Goal: Information Seeking & Learning: Learn about a topic

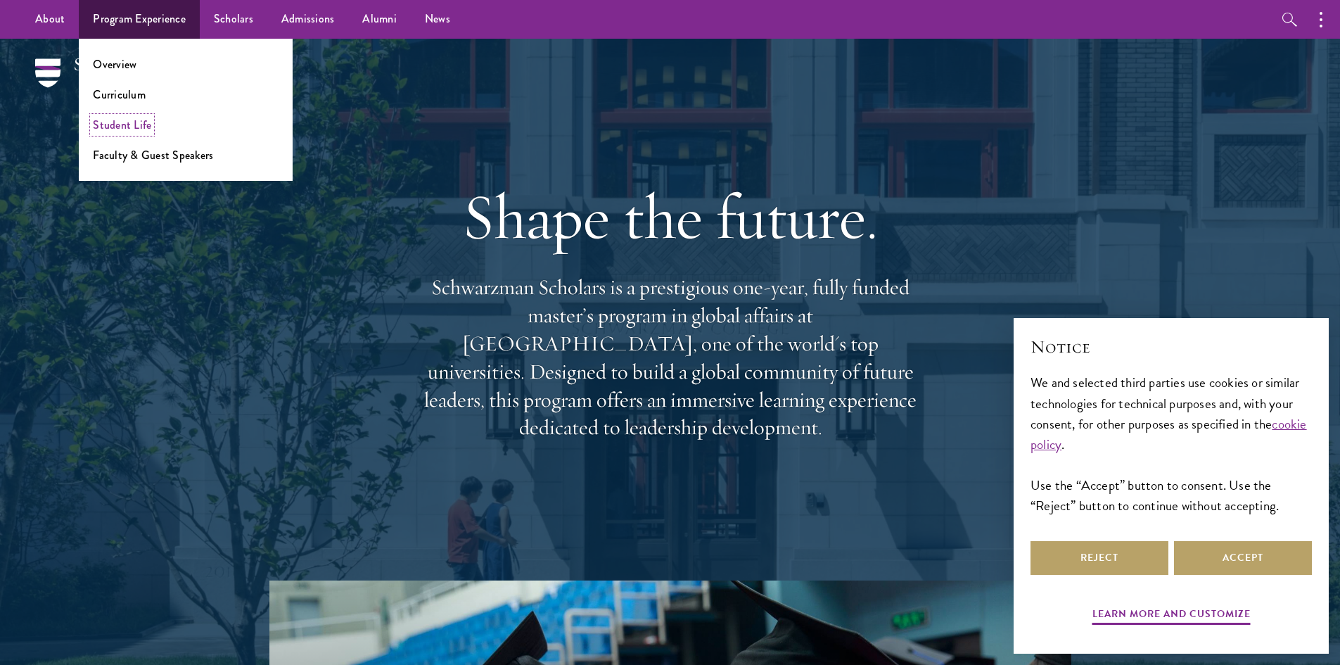
click at [114, 121] on link "Student Life" at bounding box center [122, 125] width 58 height 16
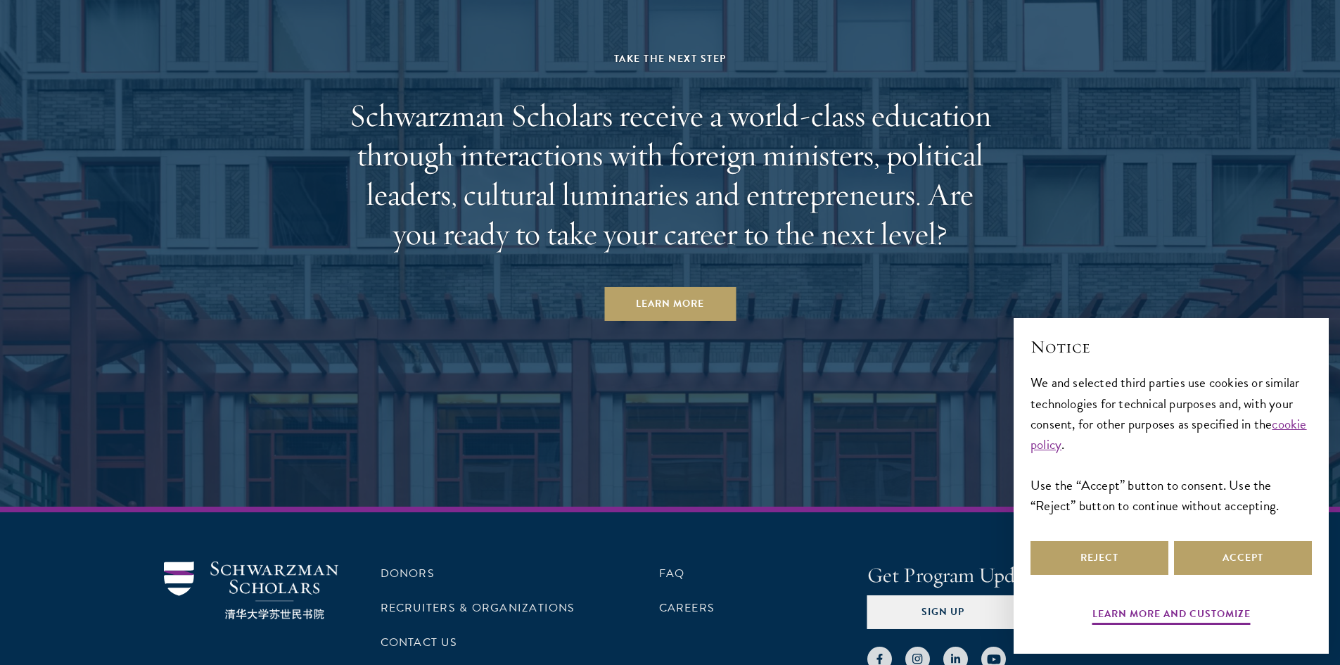
scroll to position [5347, 0]
